Goal: Navigation & Orientation: Find specific page/section

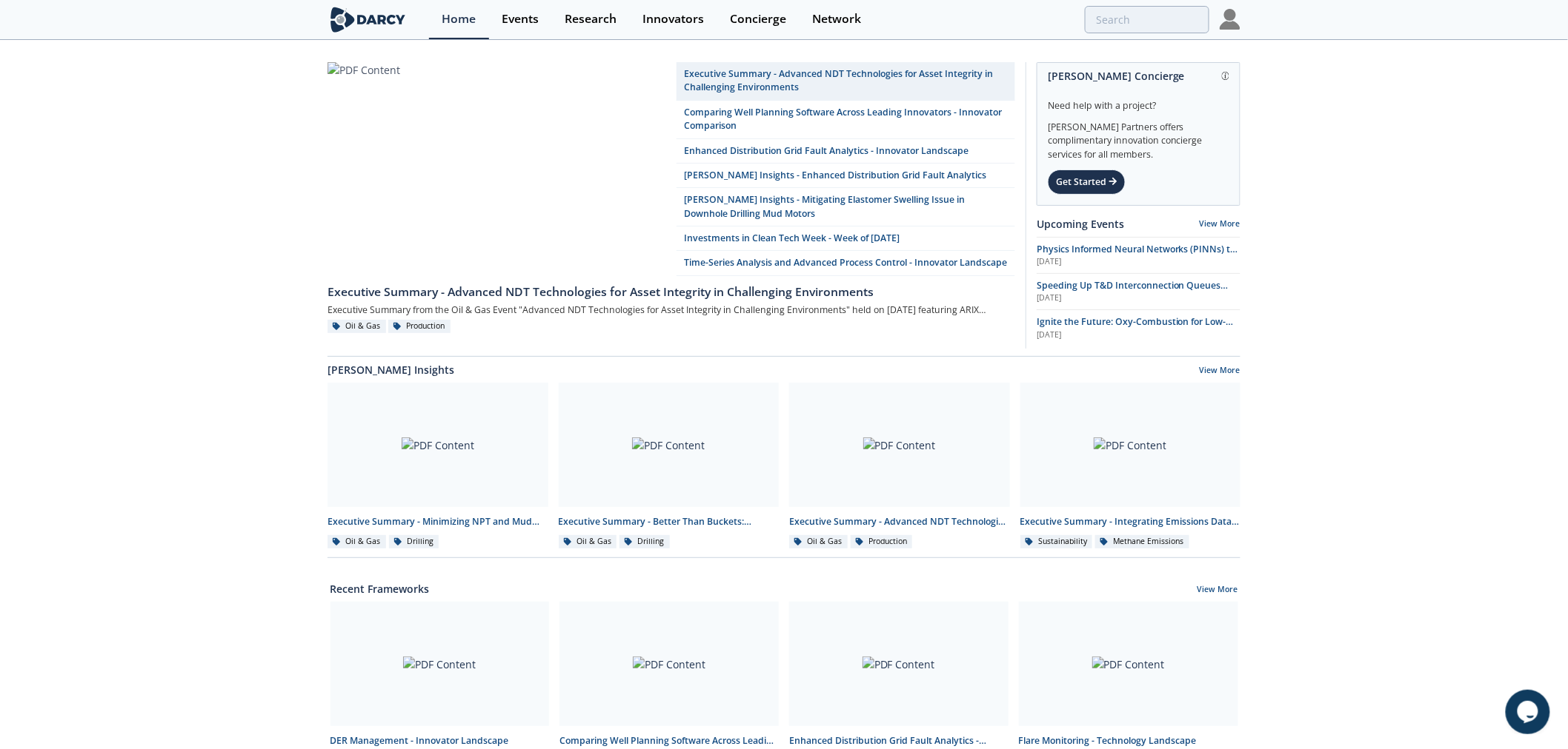
click at [1227, 18] on img at bounding box center [1230, 19] width 21 height 21
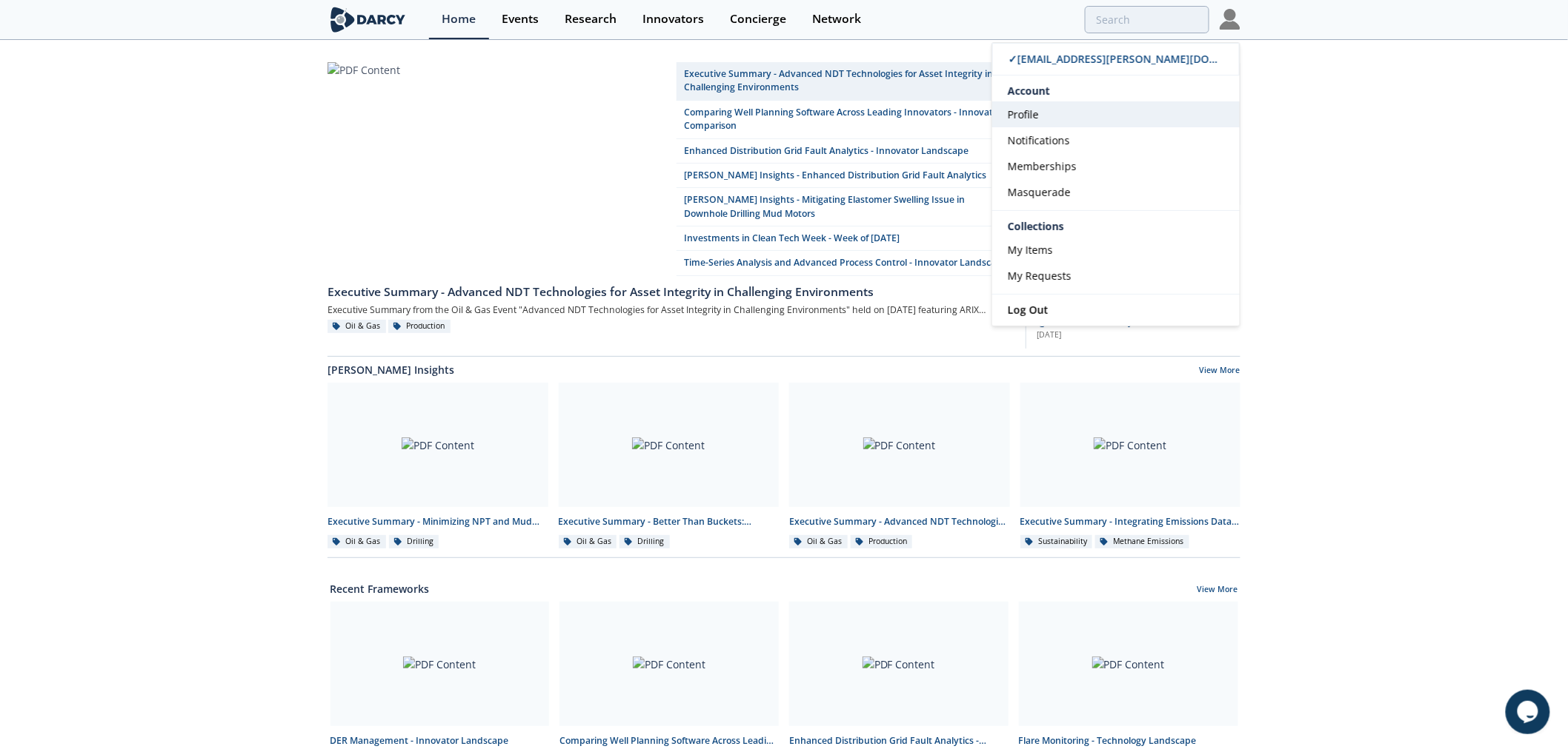
click at [1057, 114] on link "Profile" at bounding box center [1116, 114] width 248 height 26
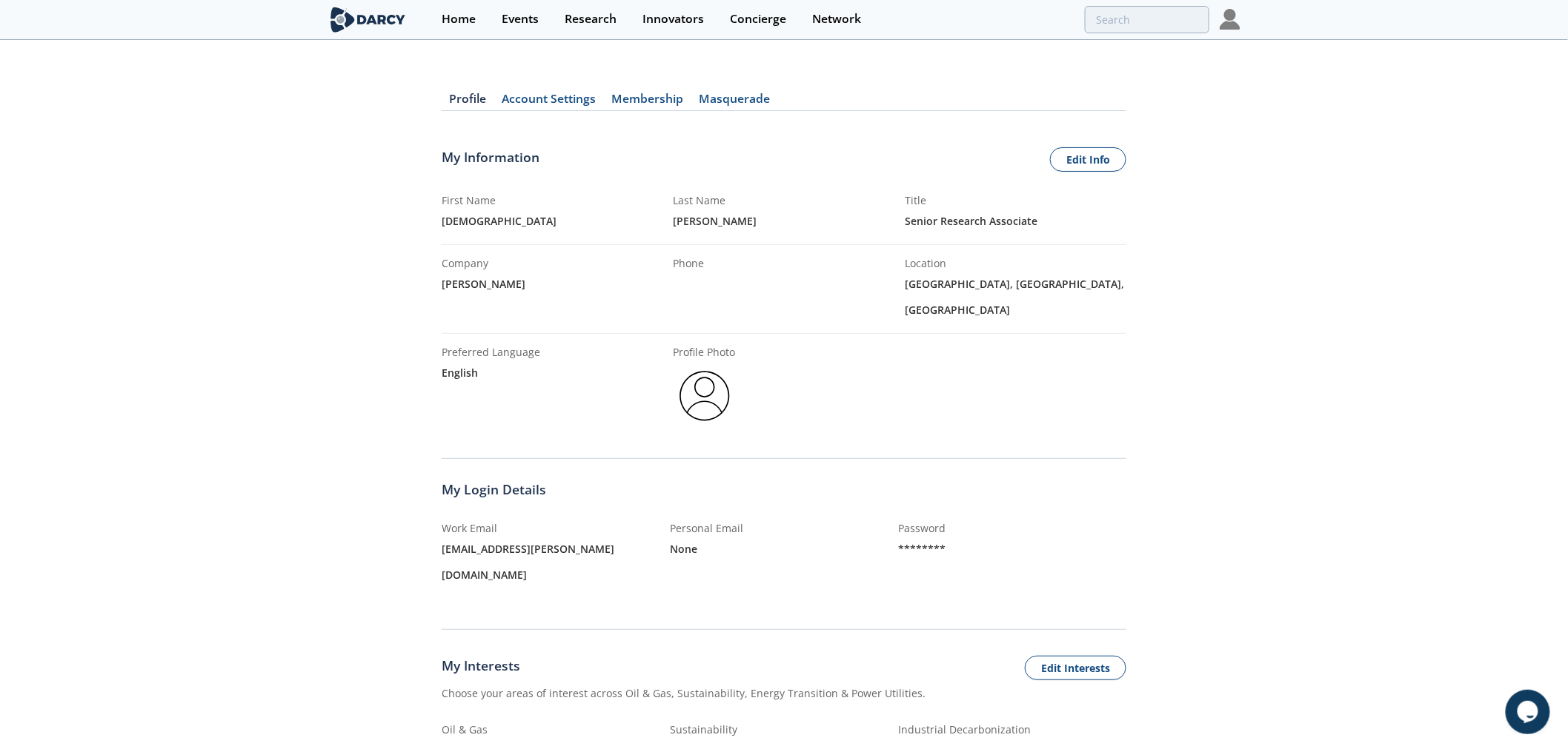
click at [635, 99] on link "Membership" at bounding box center [648, 102] width 87 height 17
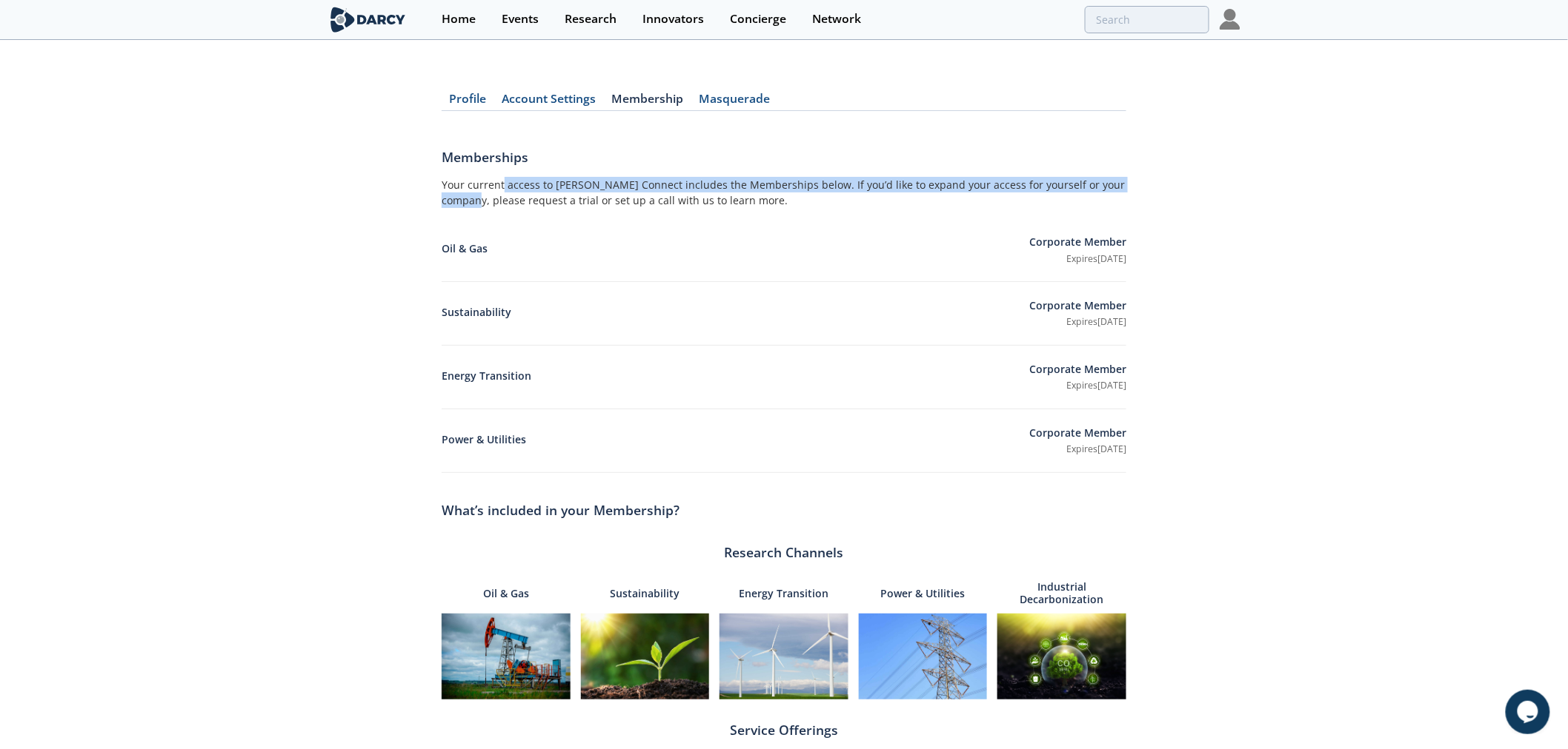
drag, startPoint x: 942, startPoint y: 183, endPoint x: 1103, endPoint y: 185, distance: 161.0
click at [1103, 185] on div "Your current access to Darcy Connect includes the Memberships below. If you’d l…" at bounding box center [784, 198] width 684 height 41
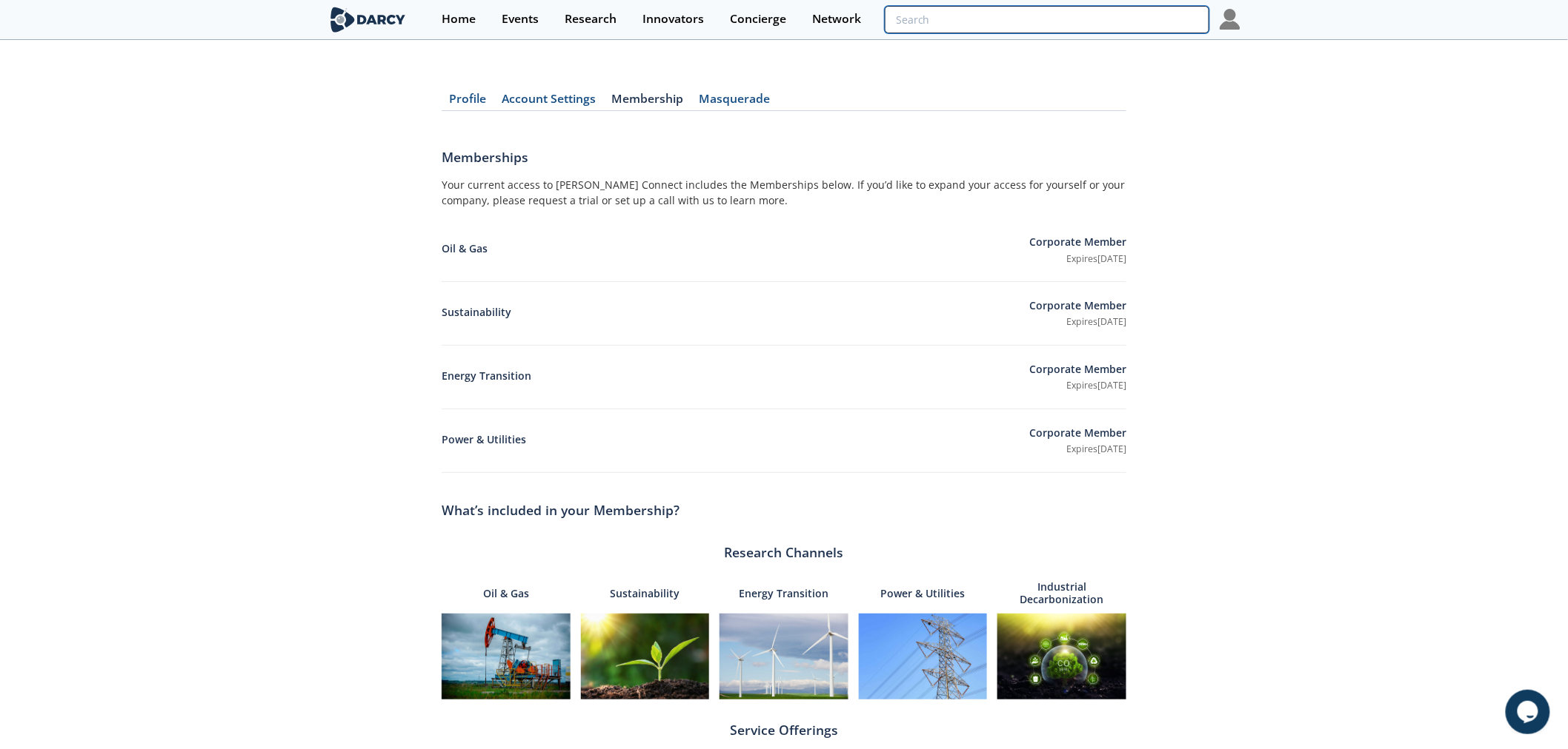
click at [1119, 24] on input "search" at bounding box center [1046, 19] width 325 height 28
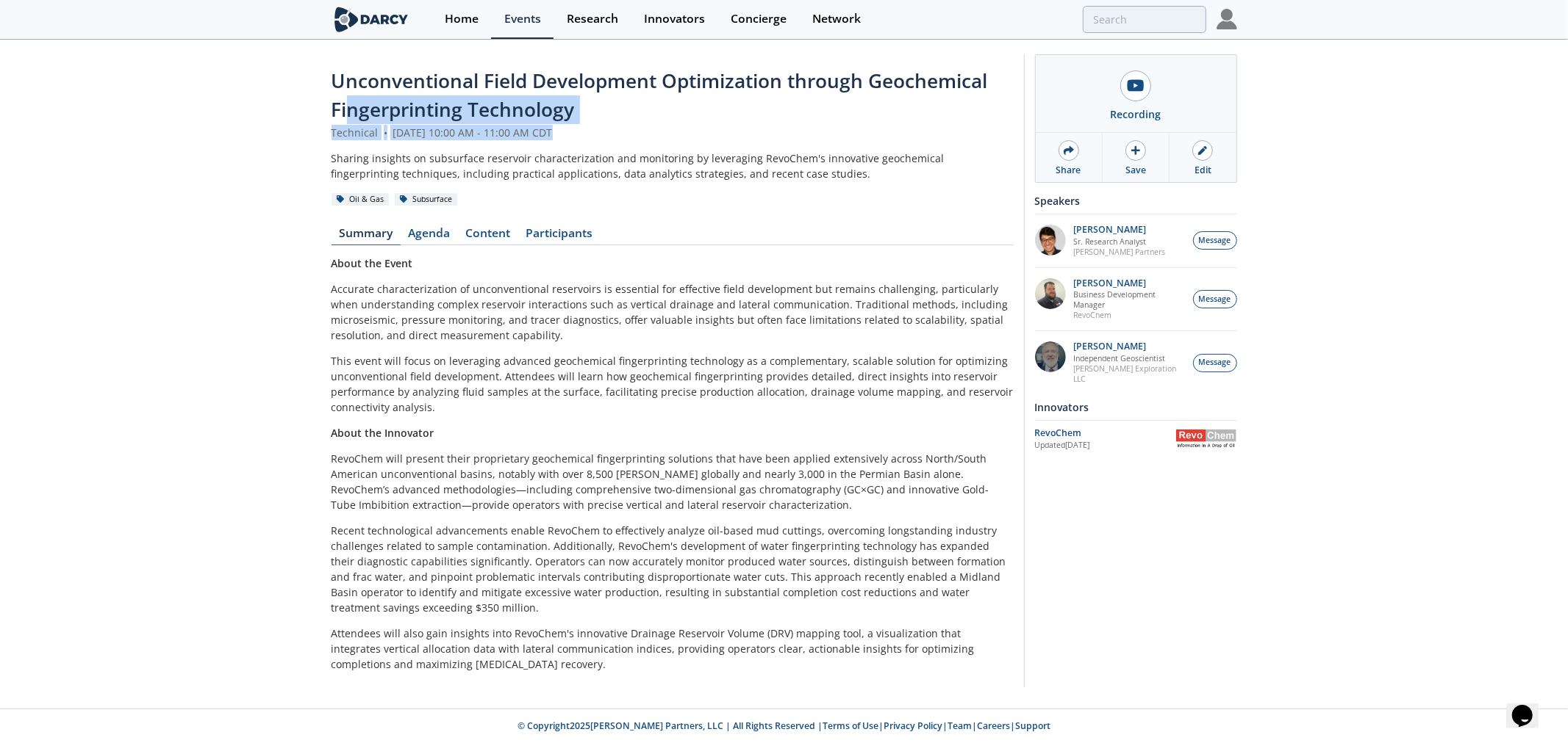
drag, startPoint x: 354, startPoint y: 123, endPoint x: 754, endPoint y: 134, distance: 400.2
click at [754, 134] on header "Unconventional Field Development Optimization through Geochemical Fingerprintin…" at bounding box center [673, 137] width 682 height 140
click at [754, 135] on div "Technical • [DATE] 10:00 AM - 11:00 AM CDT" at bounding box center [673, 133] width 682 height 16
